Goal: Task Accomplishment & Management: Manage account settings

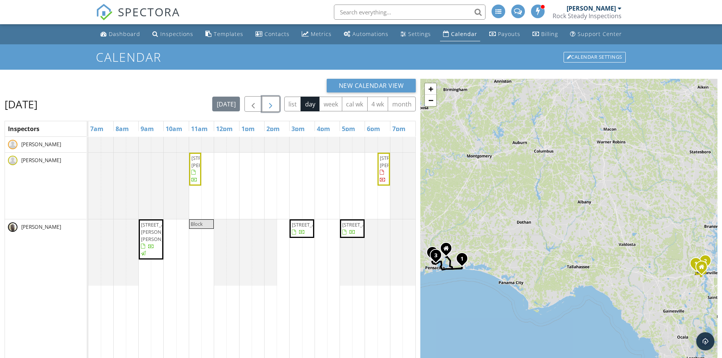
click at [272, 103] on span "button" at bounding box center [270, 104] width 9 height 9
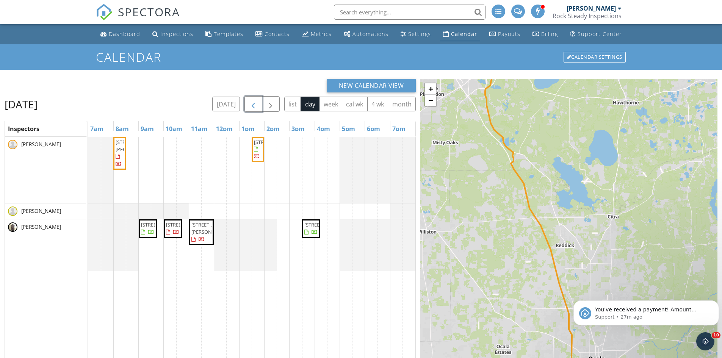
click at [251, 108] on span "button" at bounding box center [252, 104] width 9 height 9
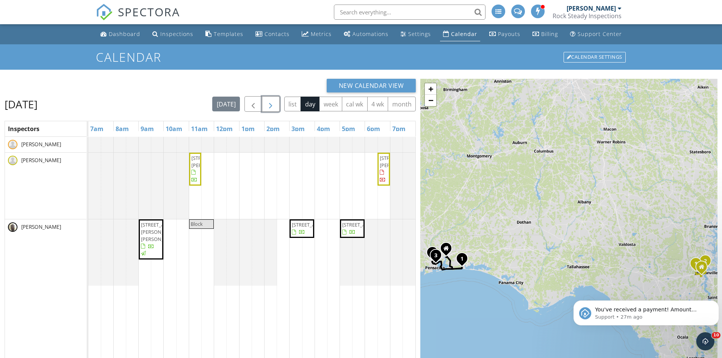
click at [271, 103] on span "button" at bounding box center [270, 104] width 9 height 9
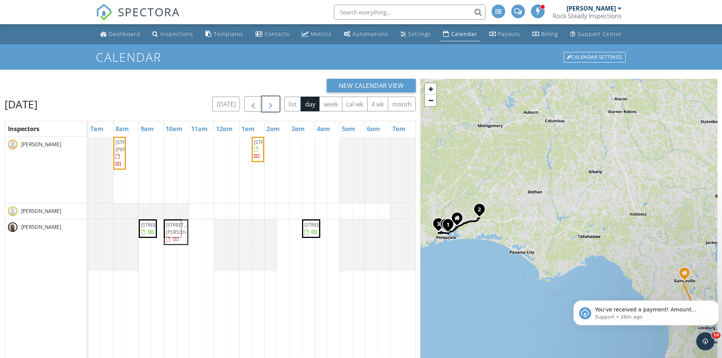
drag, startPoint x: 209, startPoint y: 242, endPoint x: 181, endPoint y: 263, distance: 34.9
click at [88, 263] on div "[STREET_ADDRESS] [STREET_ADDRESS] [STREET_ADDRESS][PERSON_NAME] [STREET_ADDRESS…" at bounding box center [88, 245] width 0 height 52
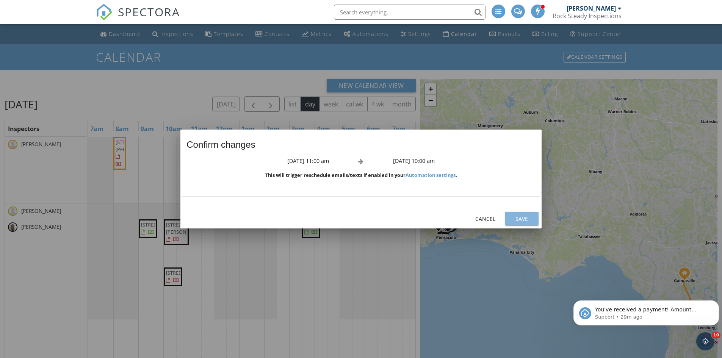
click at [531, 216] on div "Save" at bounding box center [521, 219] width 21 height 8
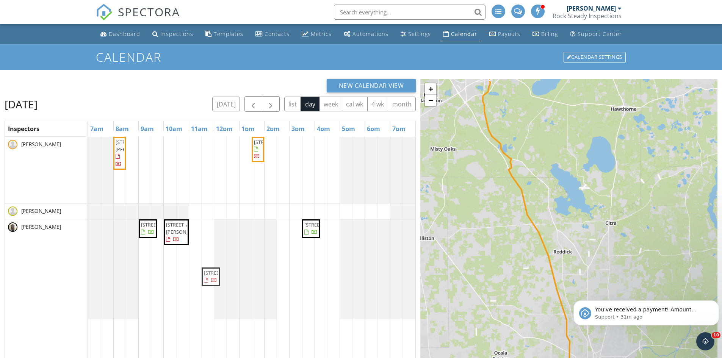
drag, startPoint x: 172, startPoint y: 279, endPoint x: 210, endPoint y: 275, distance: 38.5
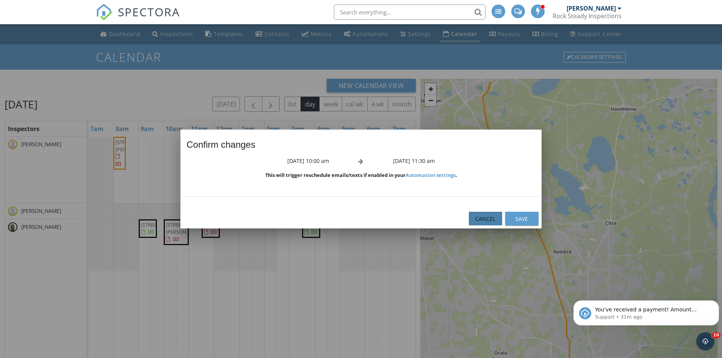
click at [492, 219] on div "Cancel" at bounding box center [485, 219] width 21 height 8
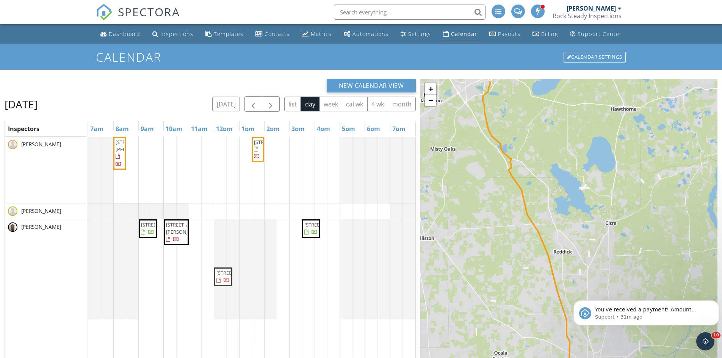
click at [223, 224] on div "[STREET_ADDRESS] [STREET_ADDRESS][PERSON_NAME] [STREET_ADDRESS] [STREET_ADDRESS…" at bounding box center [251, 269] width 327 height 100
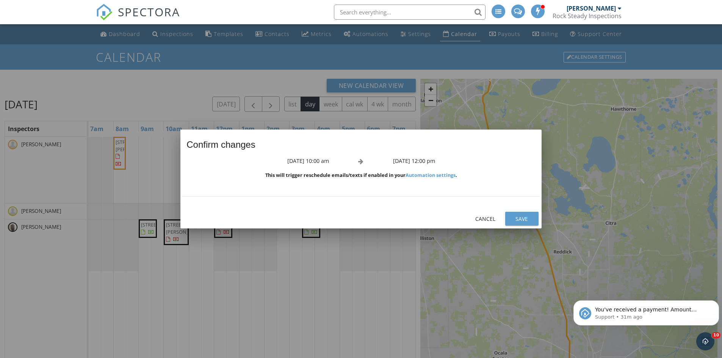
click at [528, 221] on div "Save" at bounding box center [521, 219] width 21 height 8
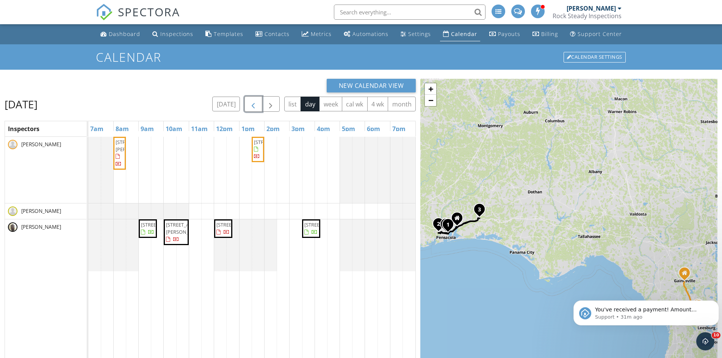
click at [253, 105] on span "button" at bounding box center [252, 104] width 9 height 9
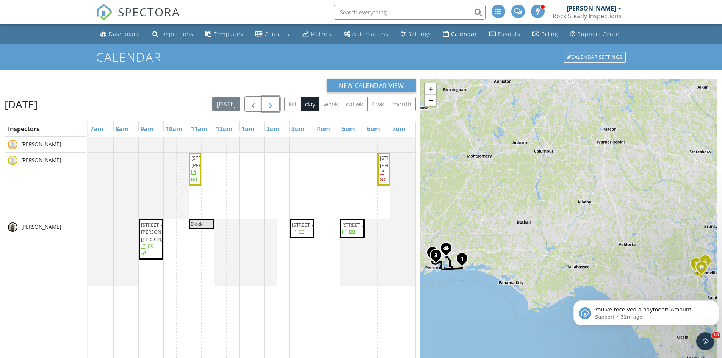
click at [271, 105] on span "button" at bounding box center [270, 104] width 9 height 9
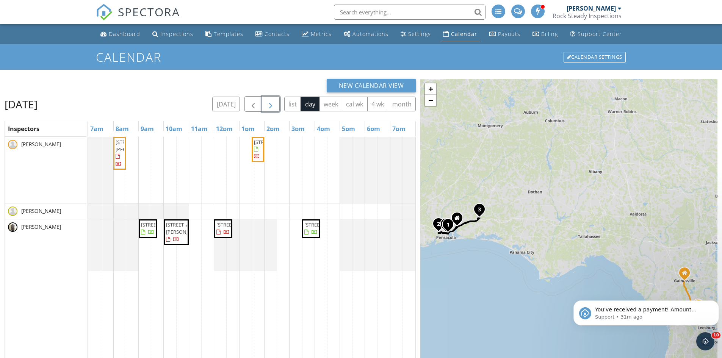
click at [270, 105] on span "button" at bounding box center [270, 104] width 9 height 9
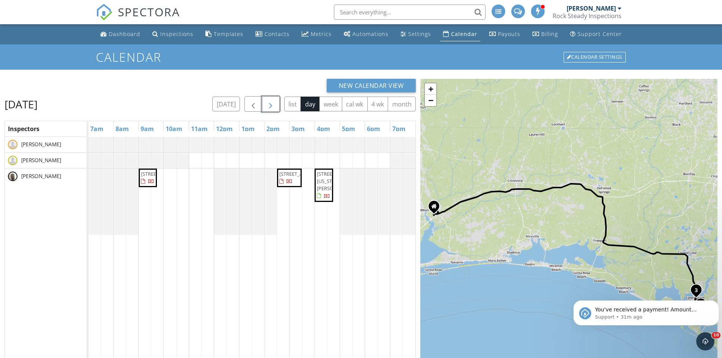
click at [274, 109] on span "button" at bounding box center [270, 104] width 9 height 9
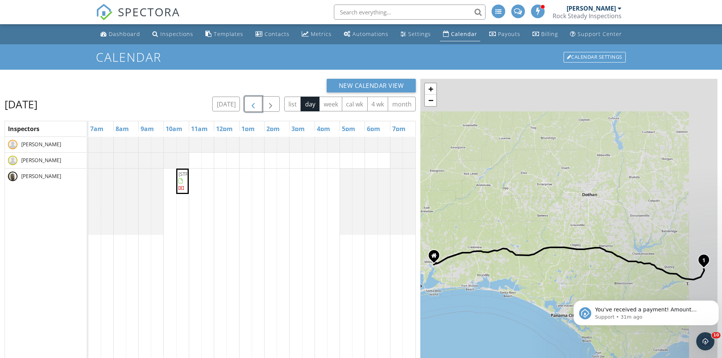
click at [251, 107] on span "button" at bounding box center [252, 104] width 9 height 9
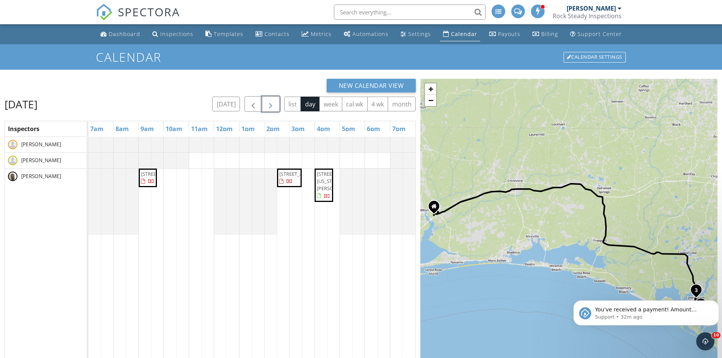
click at [266, 100] on span "button" at bounding box center [270, 104] width 9 height 9
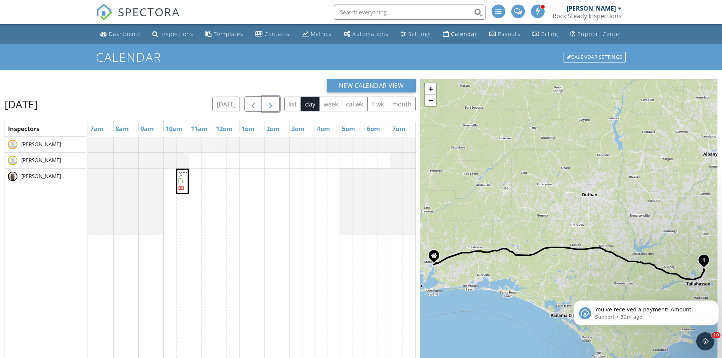
click at [266, 100] on span "button" at bounding box center [270, 104] width 9 height 9
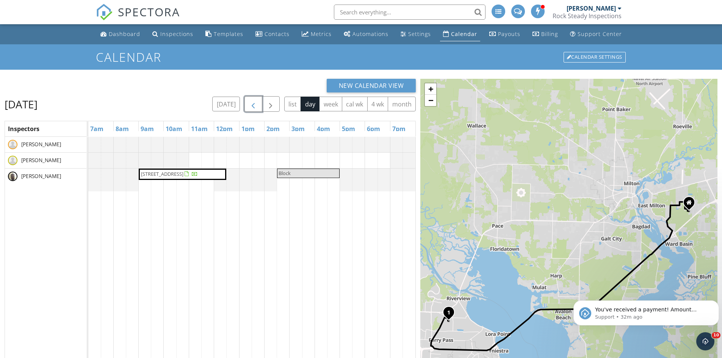
click at [256, 101] on span "button" at bounding box center [252, 104] width 9 height 9
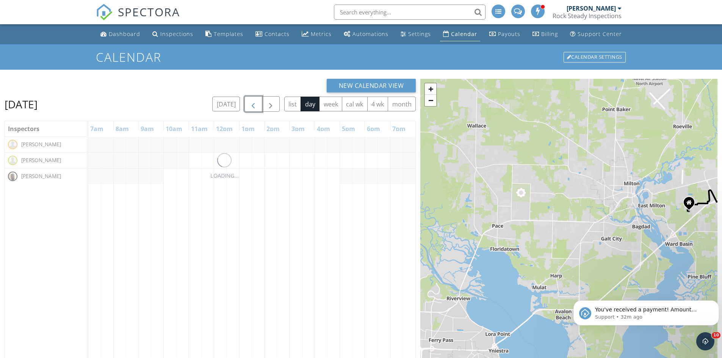
click at [256, 101] on span "button" at bounding box center [252, 104] width 9 height 9
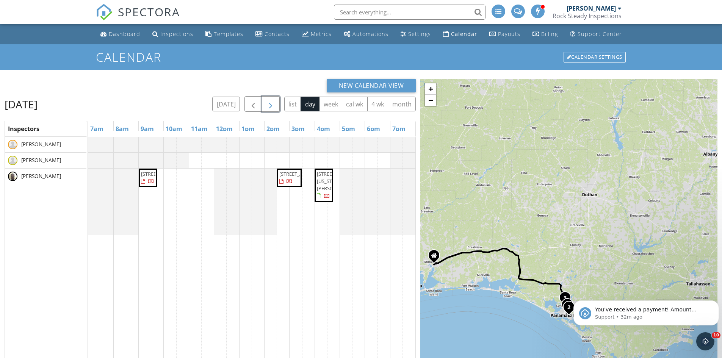
click at [278, 102] on button "button" at bounding box center [271, 104] width 18 height 16
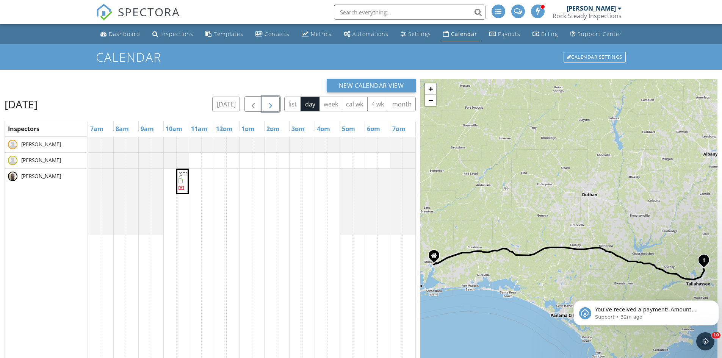
click at [262, 96] on button "button" at bounding box center [271, 104] width 18 height 16
